Goal: Task Accomplishment & Management: Complete application form

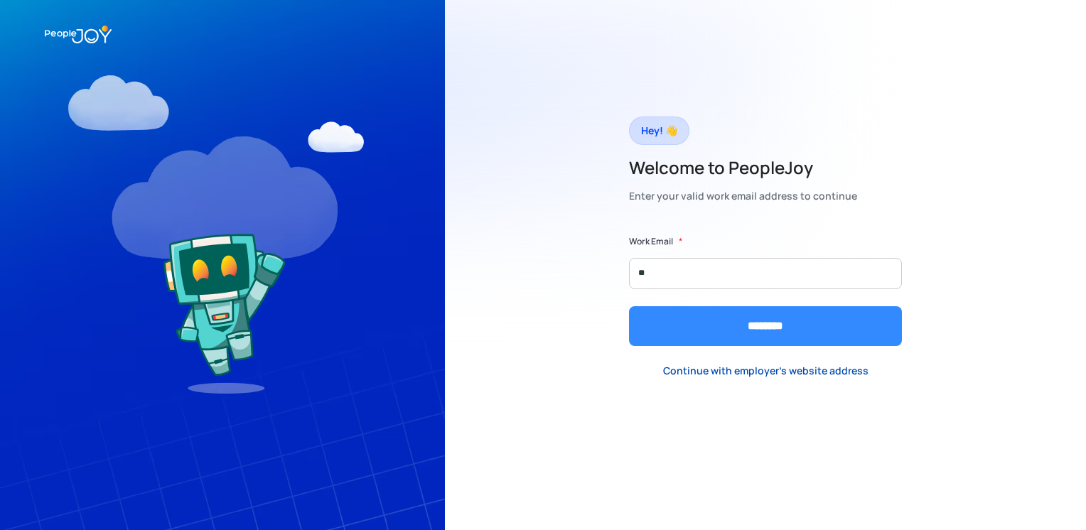
type input "**********"
click at [763, 328] on input "********" at bounding box center [765, 326] width 273 height 40
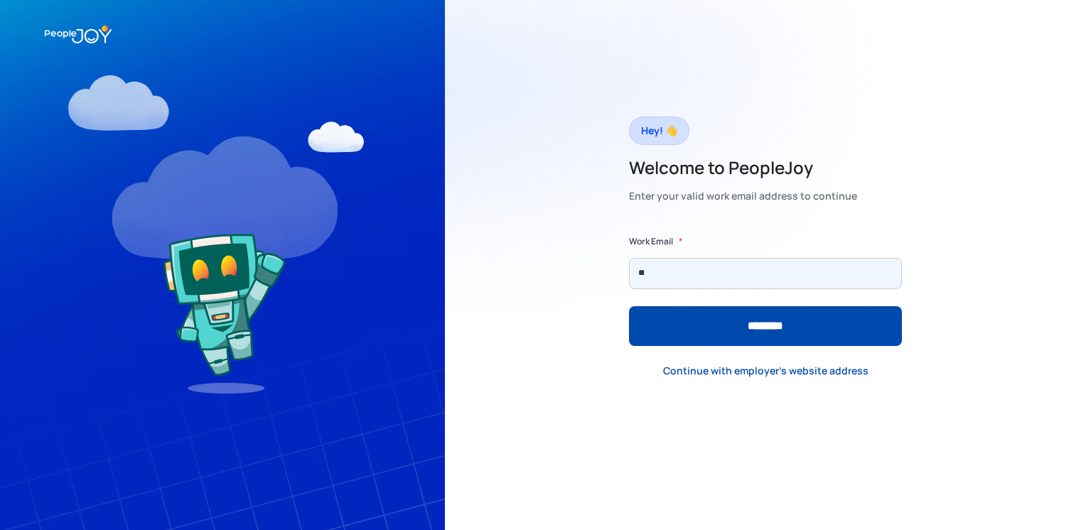
type input "**********"
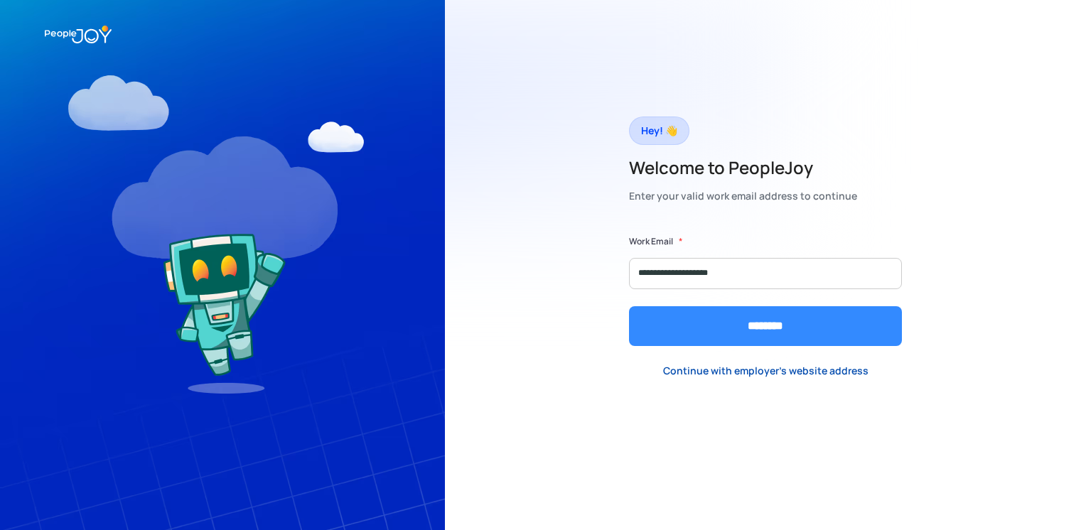
click at [765, 321] on input "********" at bounding box center [765, 326] width 273 height 40
